Goal: Navigation & Orientation: Find specific page/section

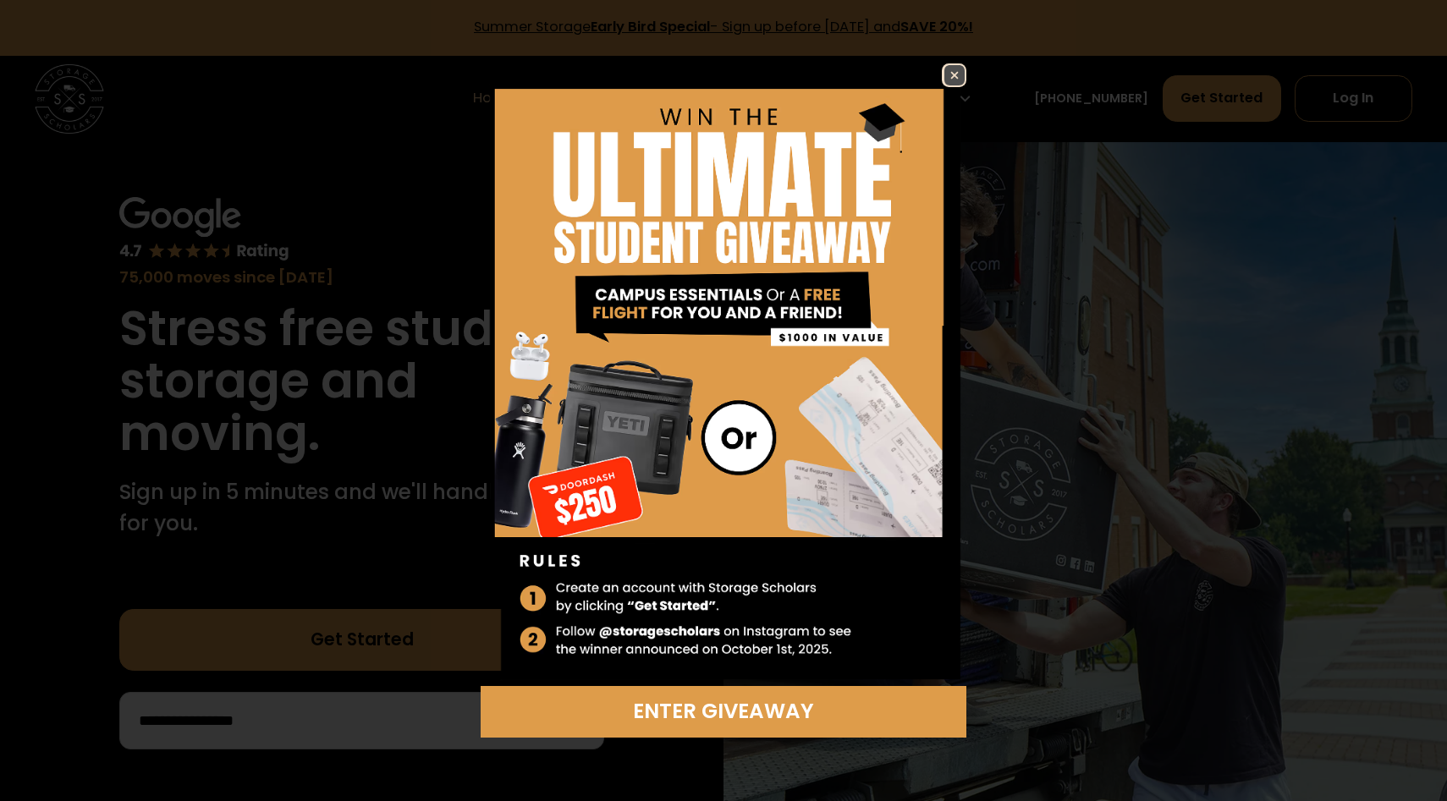
click at [950, 83] on img at bounding box center [954, 75] width 20 height 20
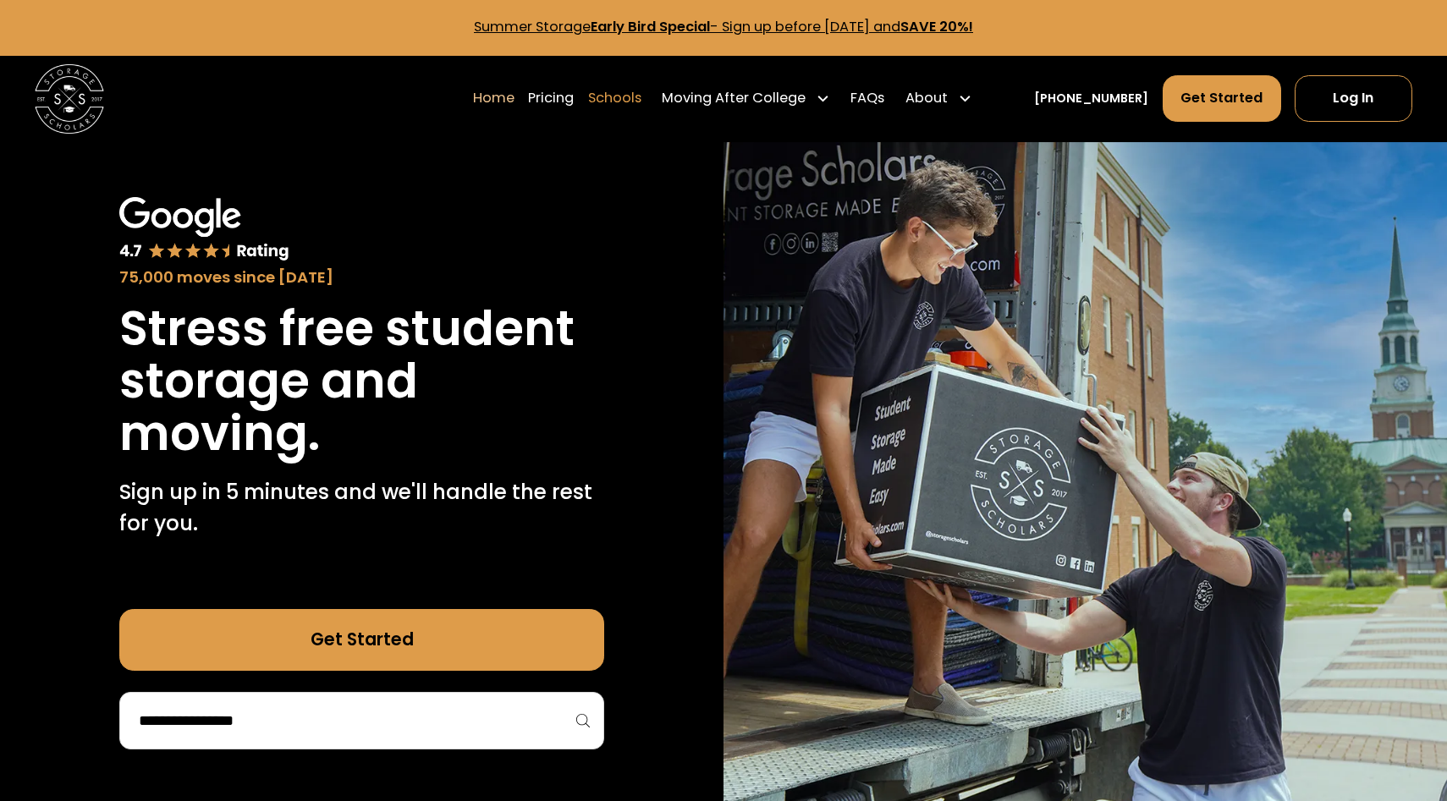
click at [641, 102] on link "Schools" at bounding box center [614, 98] width 53 height 48
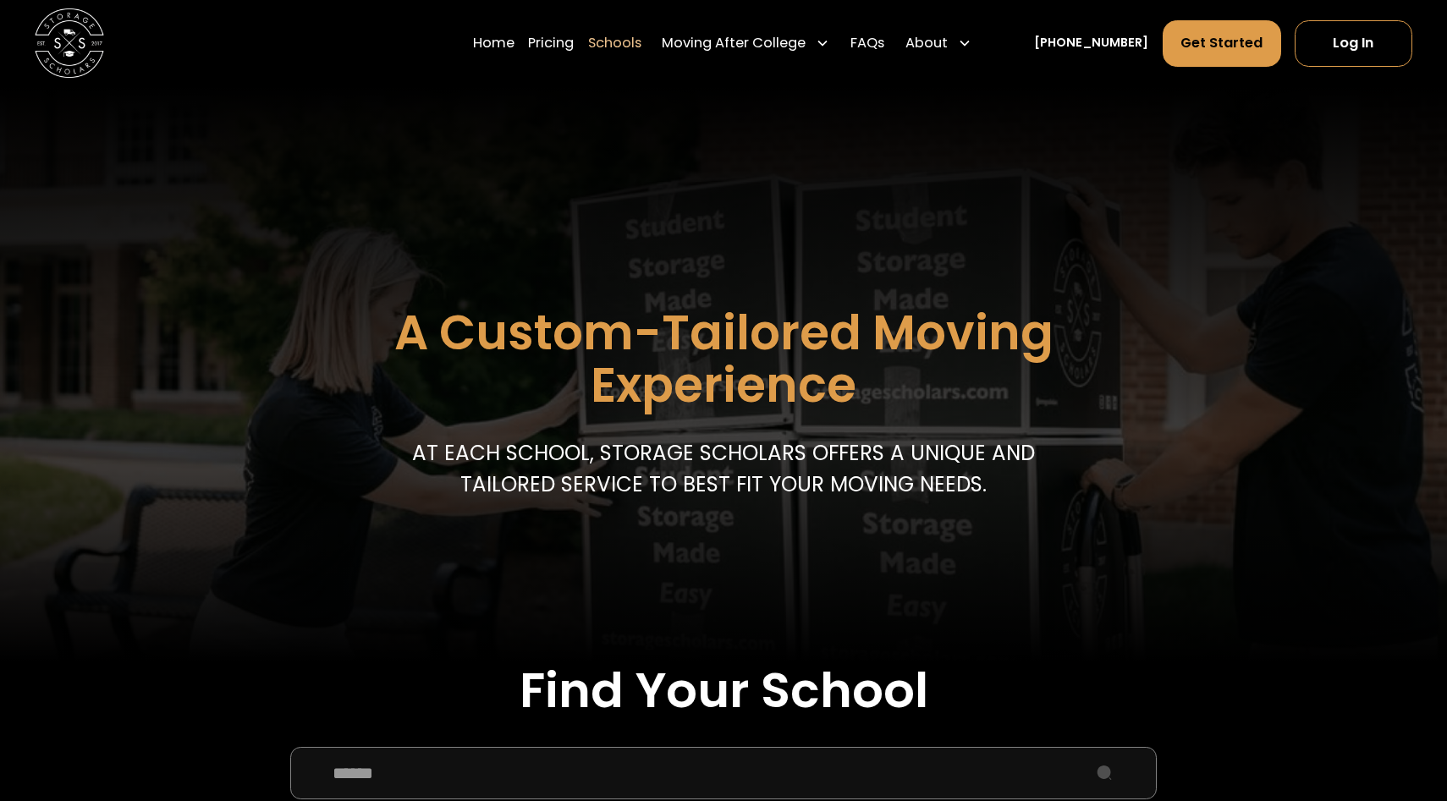
click at [77, 18] on img at bounding box center [69, 42] width 69 height 69
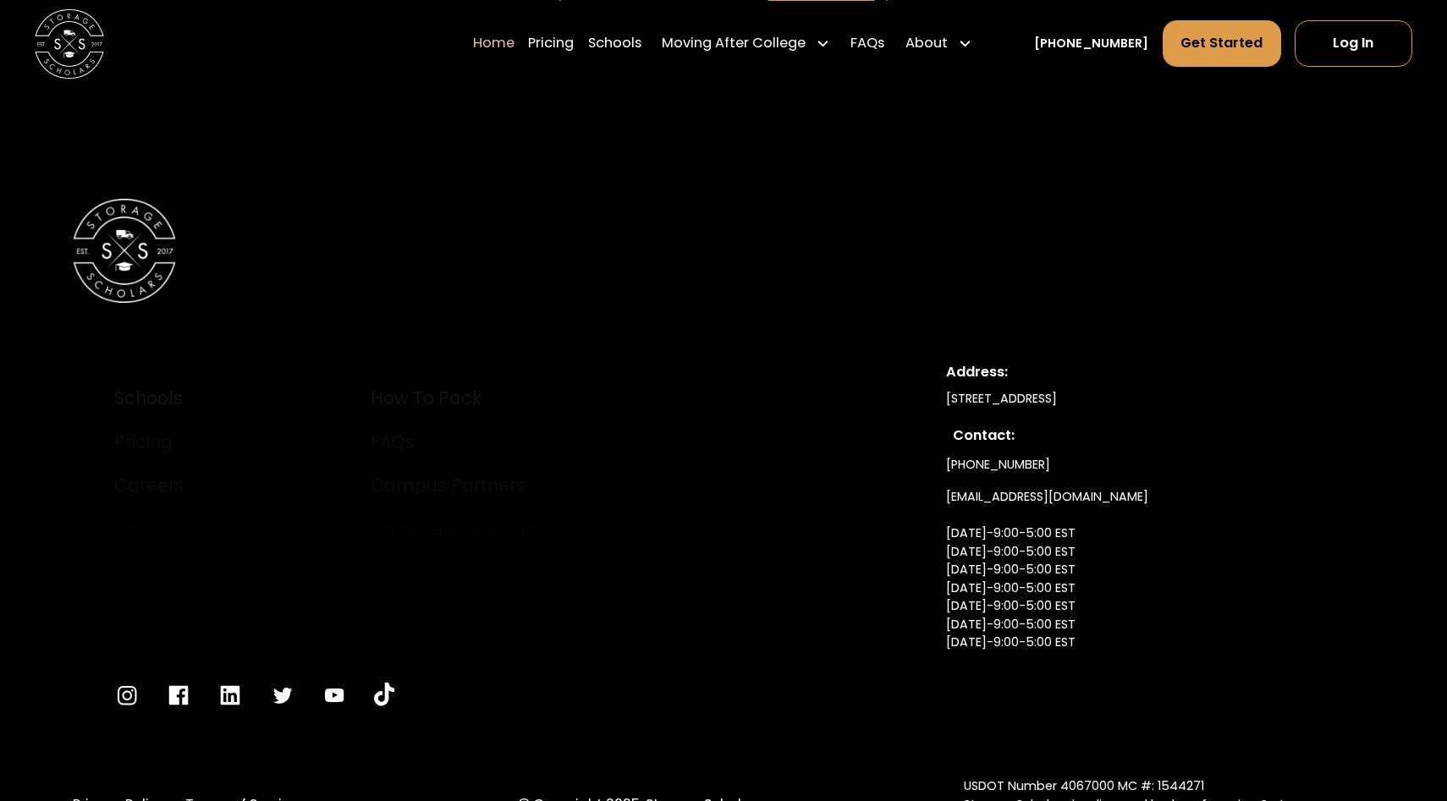
scroll to position [5838, 0]
